Goal: Task Accomplishment & Management: Use online tool/utility

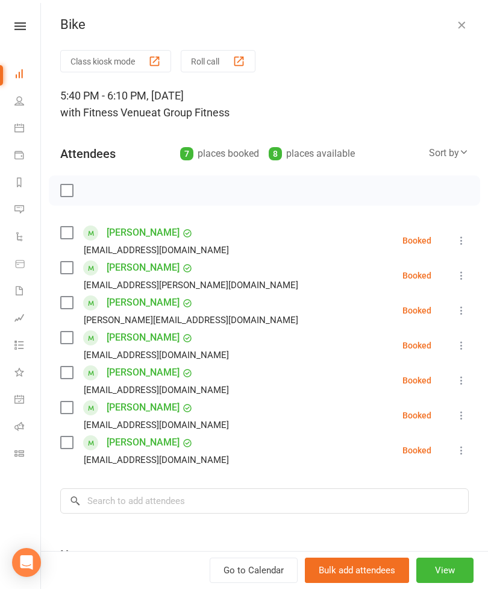
scroll to position [-1, 0]
click at [483, 25] on div "Bike" at bounding box center [264, 25] width 447 height 16
click at [462, 22] on icon "button" at bounding box center [462, 25] width 12 height 12
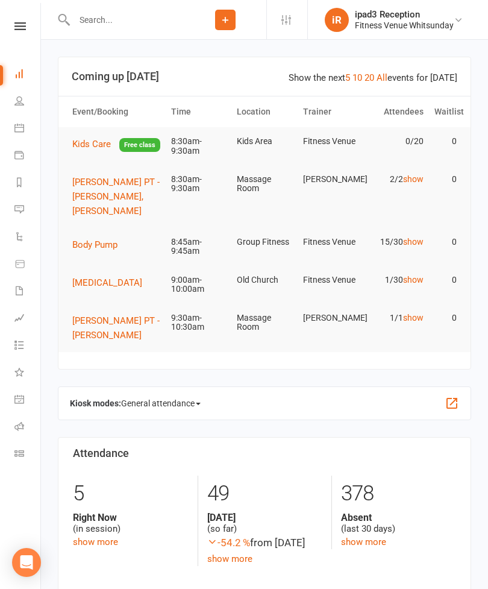
click at [197, 397] on span "General attendance" at bounding box center [161, 403] width 80 height 19
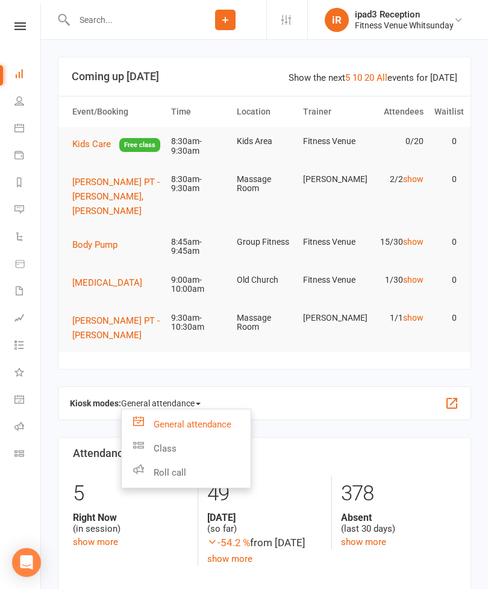
click at [168, 441] on link "Class" at bounding box center [186, 448] width 129 height 24
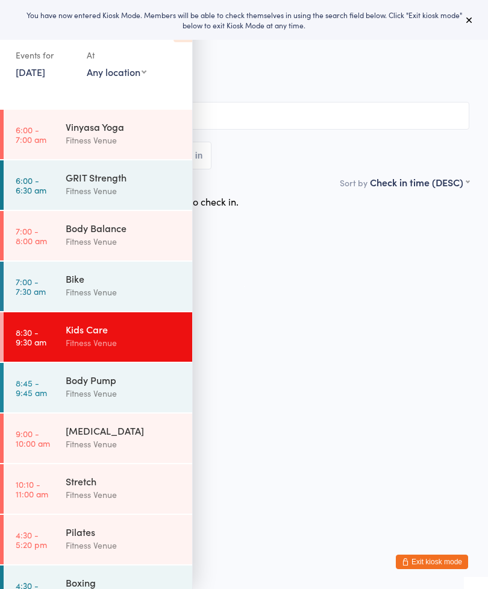
click at [100, 435] on div "[MEDICAL_DATA]" at bounding box center [124, 430] width 116 height 13
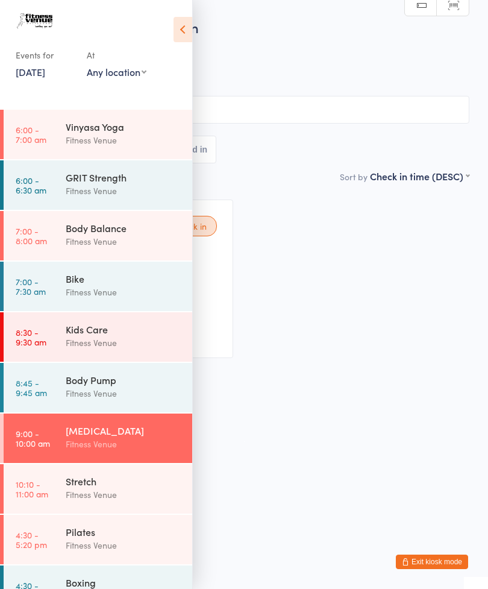
click at [189, 34] on icon at bounding box center [183, 29] width 19 height 25
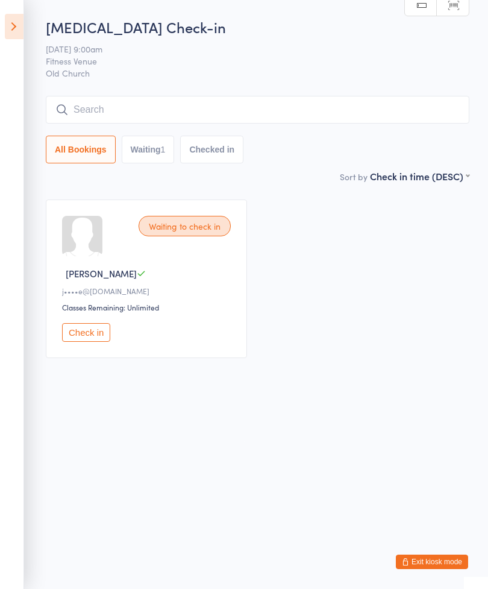
click at [192, 107] on input "search" at bounding box center [258, 110] width 424 height 28
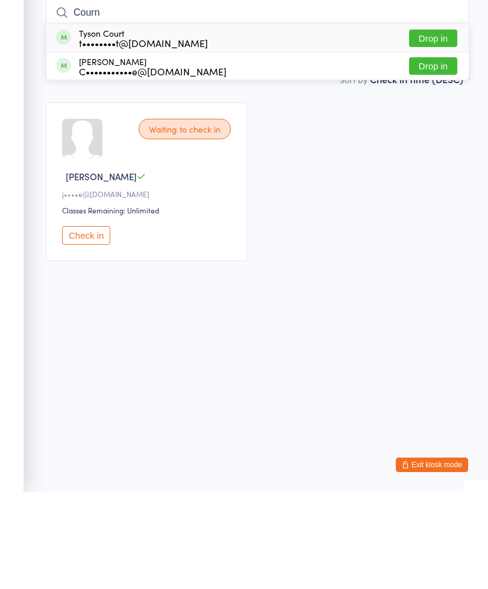
type input "Courn"
click at [156, 163] on div "C•••••••••••e@hotmail.com" at bounding box center [153, 168] width 148 height 10
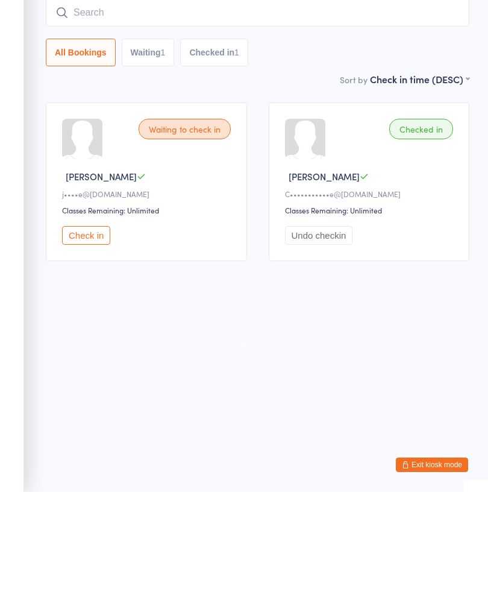
click at [180, 96] on input "search" at bounding box center [258, 110] width 424 height 28
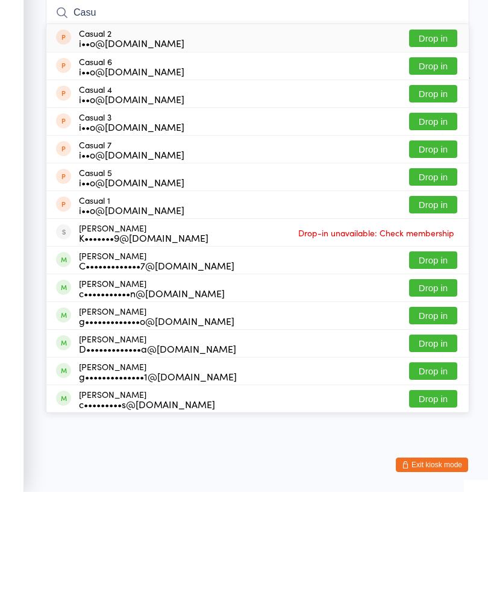
type input "Casu"
click at [426, 210] on button "Drop in" at bounding box center [433, 218] width 48 height 17
type input "Casu"
click at [169, 163] on div "i••o@fitnessvenue.com.au" at bounding box center [131, 168] width 105 height 10
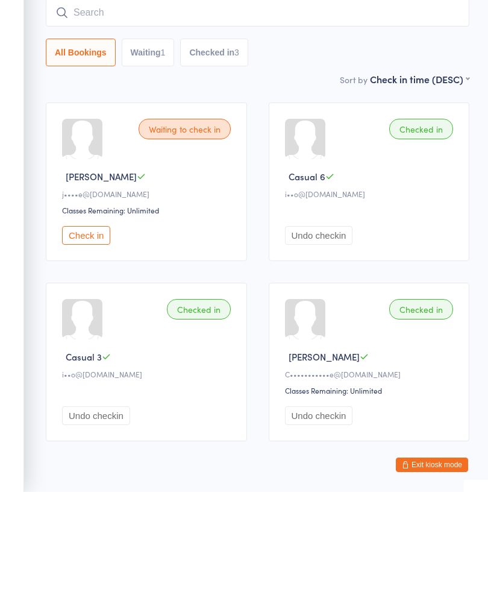
click at [157, 96] on input "search" at bounding box center [258, 110] width 424 height 28
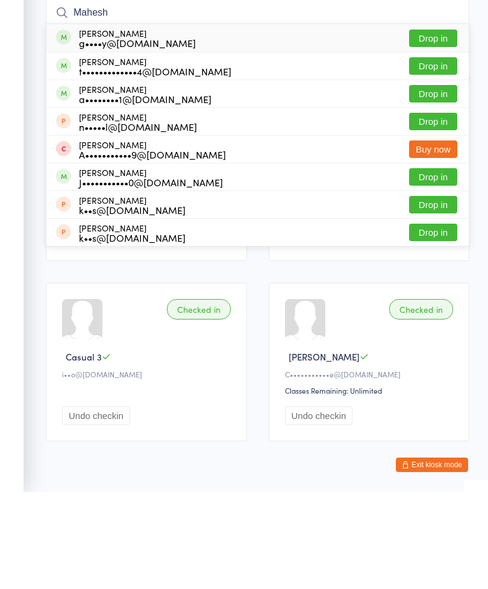
type input "Mahesh"
click at [443, 127] on button "Drop in" at bounding box center [433, 135] width 48 height 17
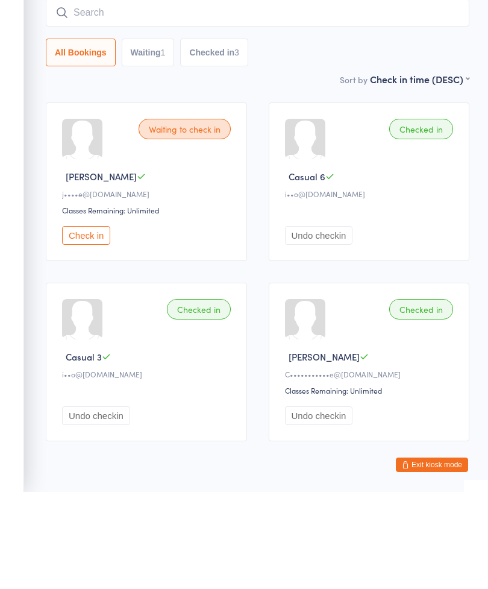
scroll to position [52, 0]
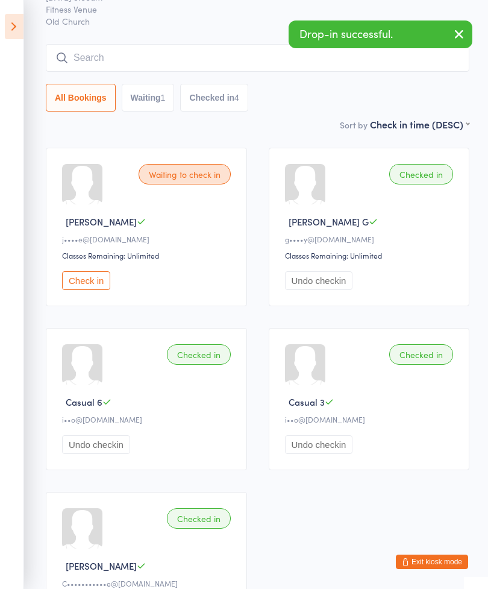
click at [208, 59] on input "search" at bounding box center [258, 58] width 424 height 28
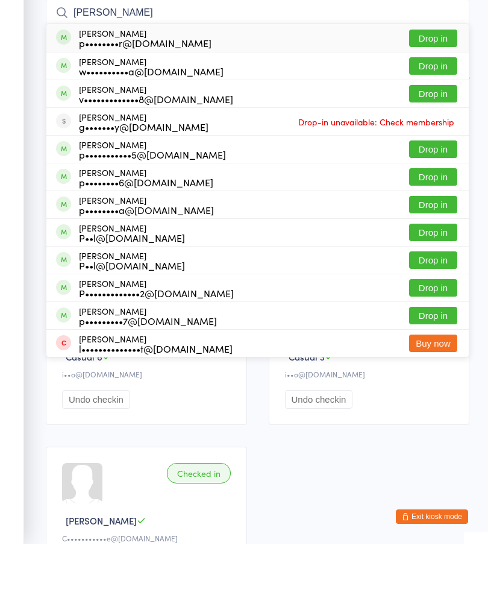
type input "Paula"
click at [433, 102] on button "Drop in" at bounding box center [433, 110] width 48 height 17
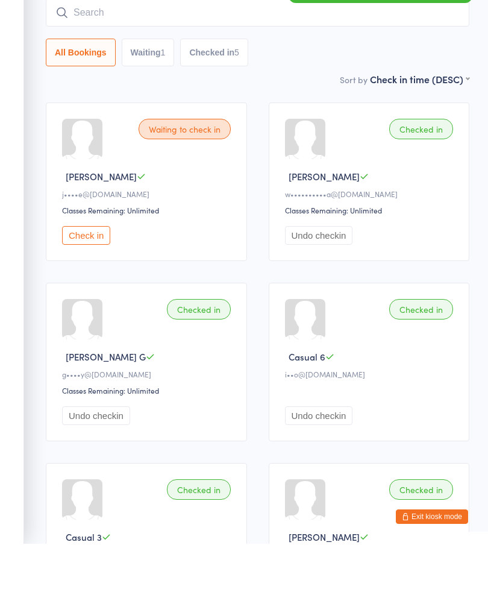
click at [165, 44] on input "search" at bounding box center [258, 58] width 424 height 28
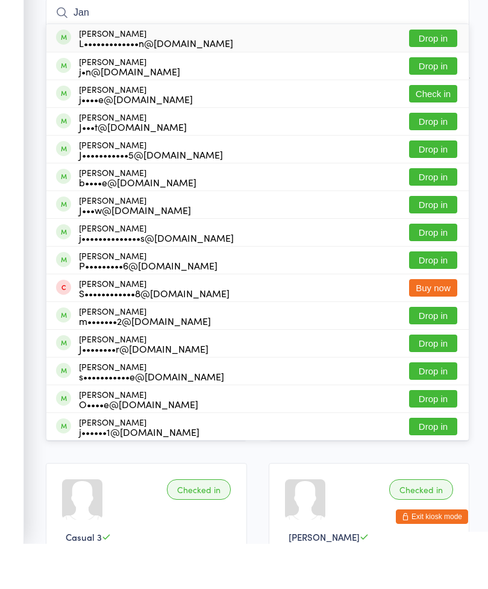
type input "Jan"
click at [432, 130] on button "Check in" at bounding box center [433, 138] width 48 height 17
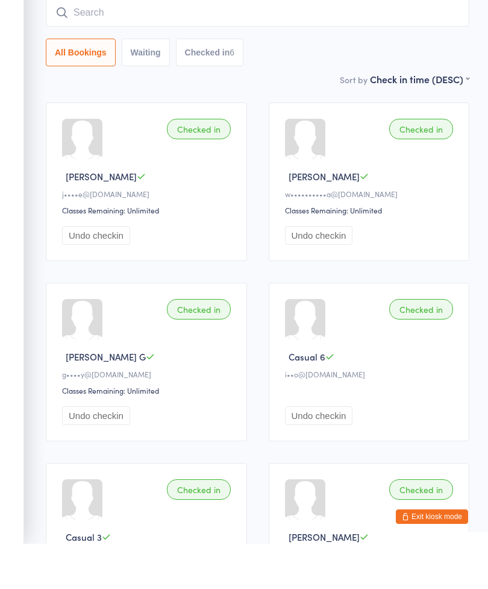
click at [142, 44] on input "search" at bounding box center [258, 58] width 424 height 28
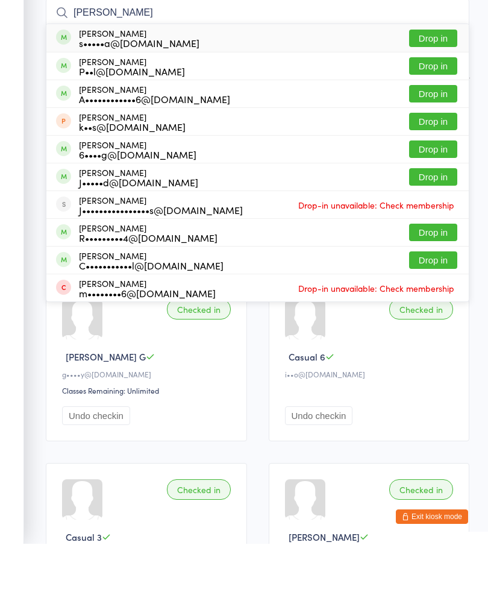
type input "Jen"
click at [434, 269] on button "Drop in" at bounding box center [433, 277] width 48 height 17
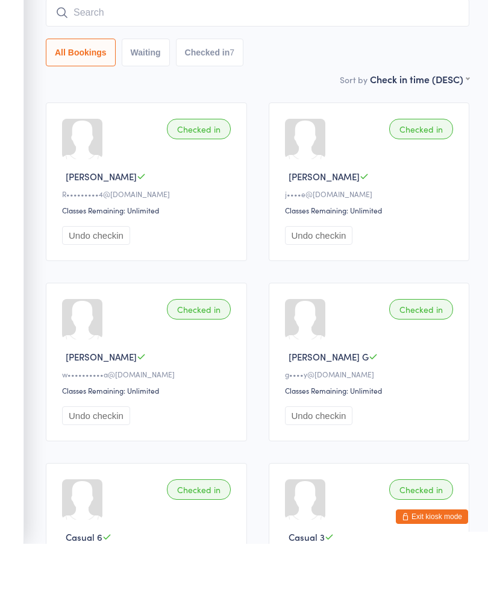
click at [446, 157] on div "Checked in Jan P j••••e@bigpond.com Classes Remaining: Unlimited Undo checkin" at bounding box center [369, 227] width 201 height 159
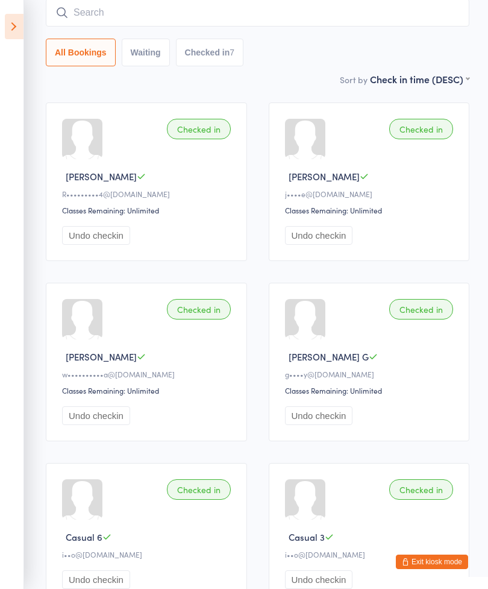
click at [153, 9] on input "search" at bounding box center [258, 13] width 424 height 28
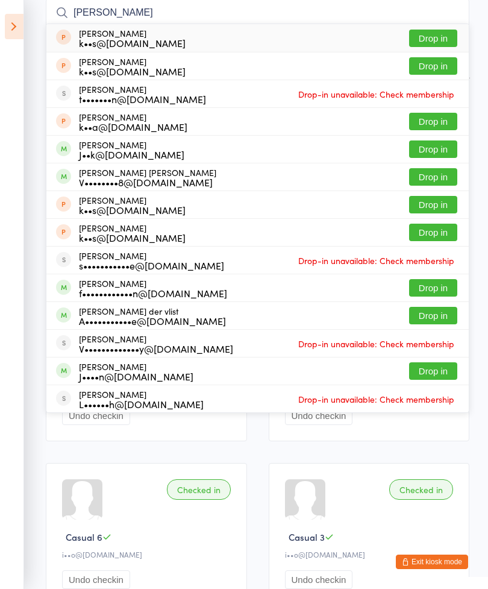
type input "Vann"
click at [425, 177] on button "Drop in" at bounding box center [433, 176] width 48 height 17
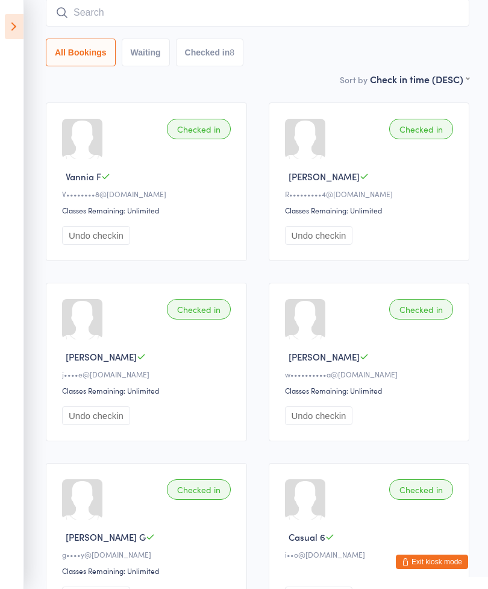
click at [142, 18] on input "search" at bounding box center [258, 13] width 424 height 28
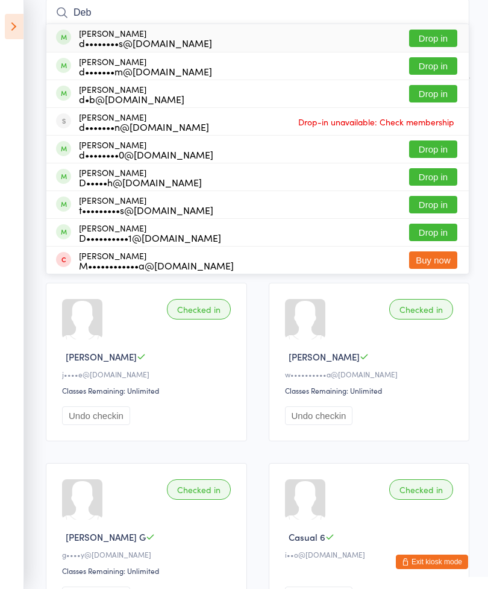
type input "Deb"
click at [435, 38] on button "Drop in" at bounding box center [433, 38] width 48 height 17
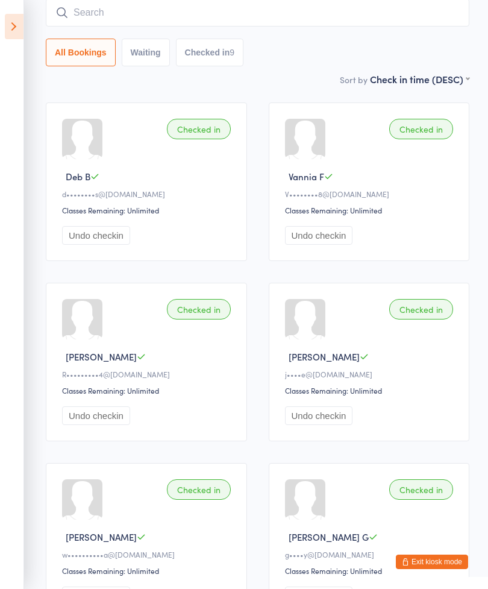
click at [159, 11] on input "search" at bounding box center [258, 13] width 424 height 28
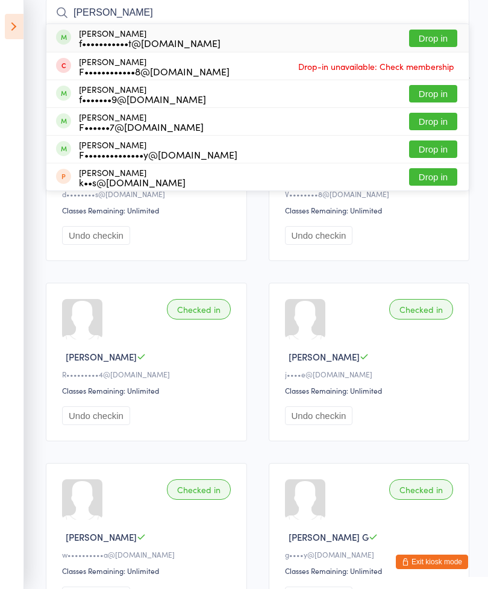
type input "Fiona"
click at [430, 33] on button "Drop in" at bounding box center [433, 38] width 48 height 17
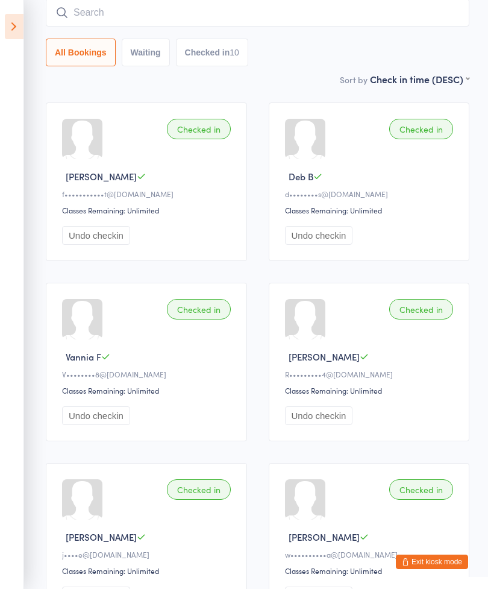
click at [177, 15] on input "search" at bounding box center [258, 13] width 424 height 28
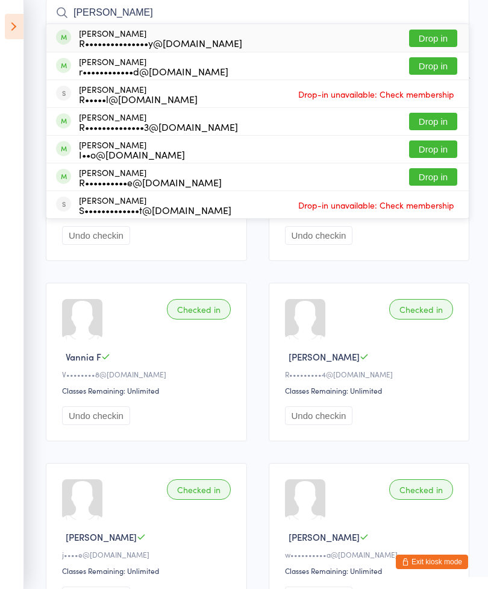
type input "Rachel"
click at [431, 118] on button "Drop in" at bounding box center [433, 121] width 48 height 17
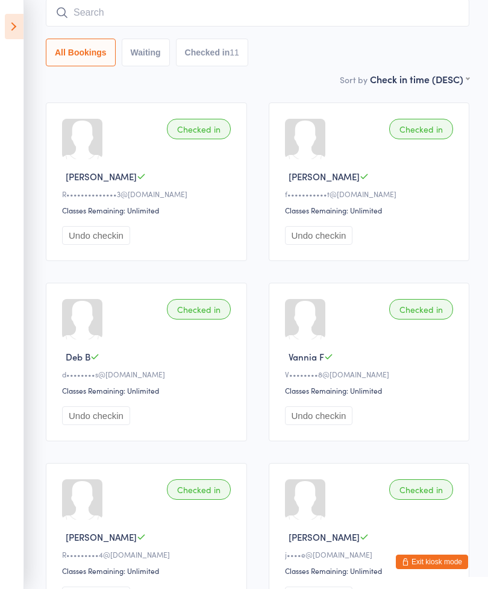
click at [153, 17] on input "search" at bounding box center [258, 13] width 424 height 28
click at [166, 16] on input "search" at bounding box center [258, 13] width 424 height 28
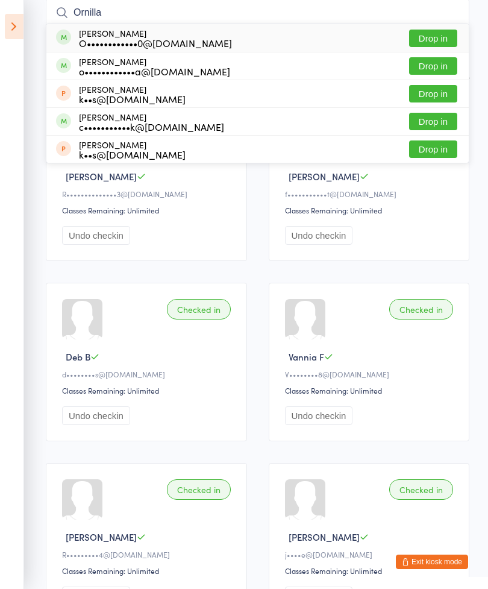
type input "Ornilla"
click at [430, 40] on button "Drop in" at bounding box center [433, 38] width 48 height 17
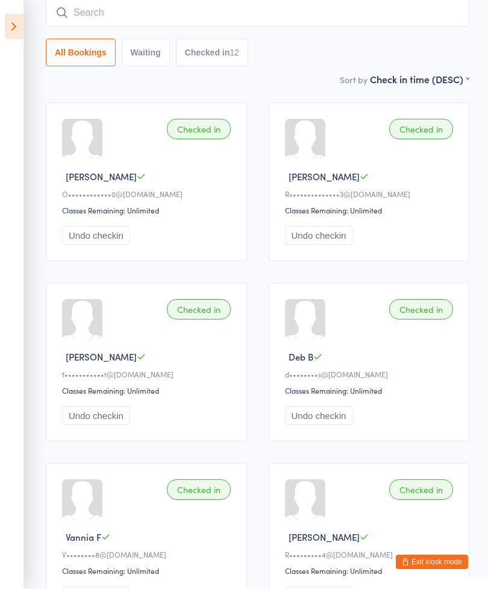
click at [156, 21] on input "search" at bounding box center [258, 13] width 424 height 28
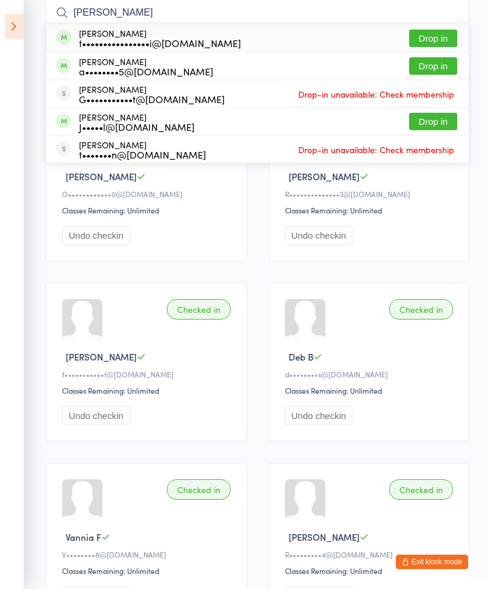
type input "Tatiana"
click at [436, 40] on button "Drop in" at bounding box center [433, 38] width 48 height 17
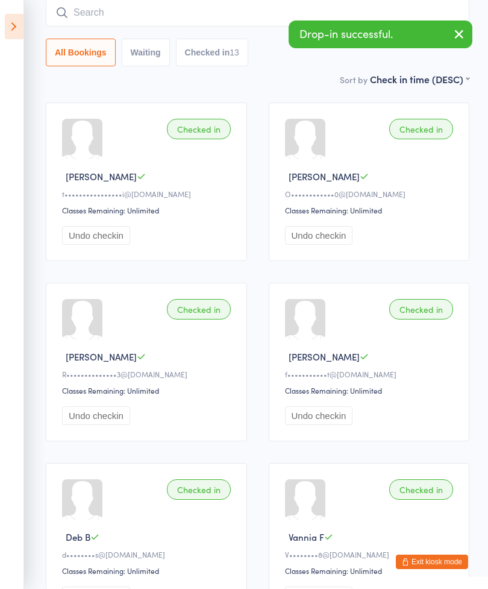
click at [128, 16] on input "search" at bounding box center [258, 13] width 424 height 28
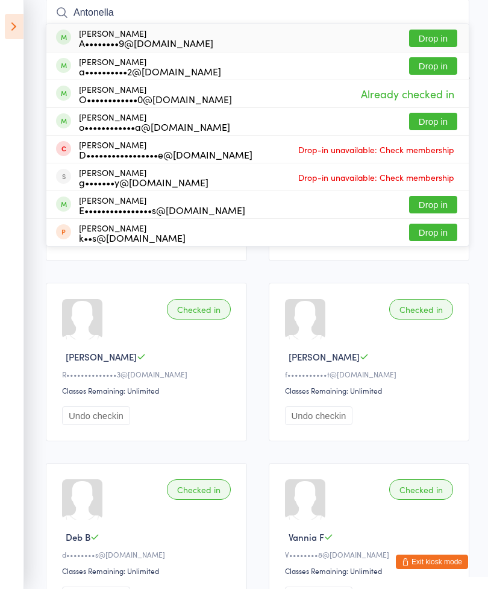
type input "Antonella"
click at [427, 36] on button "Drop in" at bounding box center [433, 38] width 48 height 17
